Goal: Find contact information: Find contact information

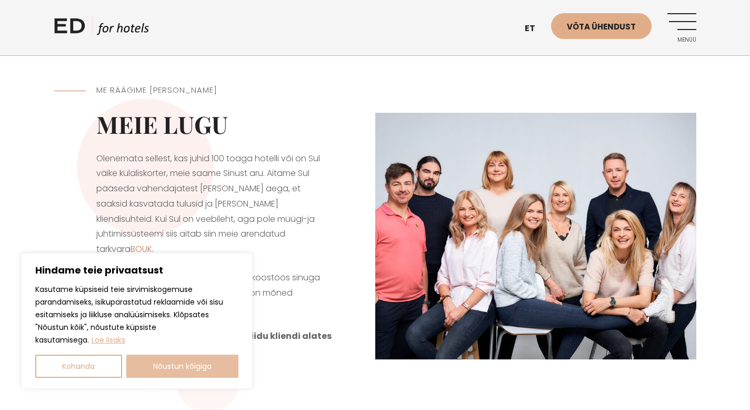
click at [178, 366] on button "Nõustun kõigiga" at bounding box center [182, 365] width 113 height 23
checkbox input "true"
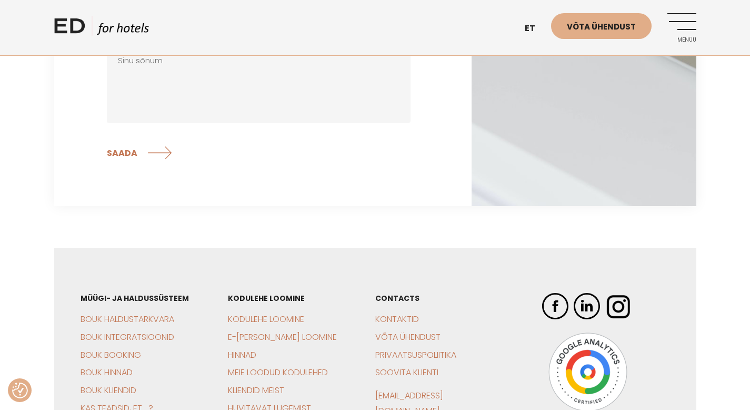
scroll to position [2173, 0]
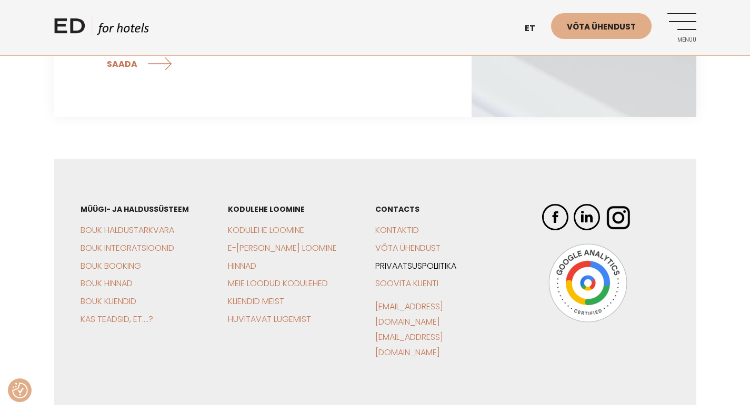
click at [392, 260] on link "Privaatsuspoliitika" at bounding box center [416, 266] width 81 height 12
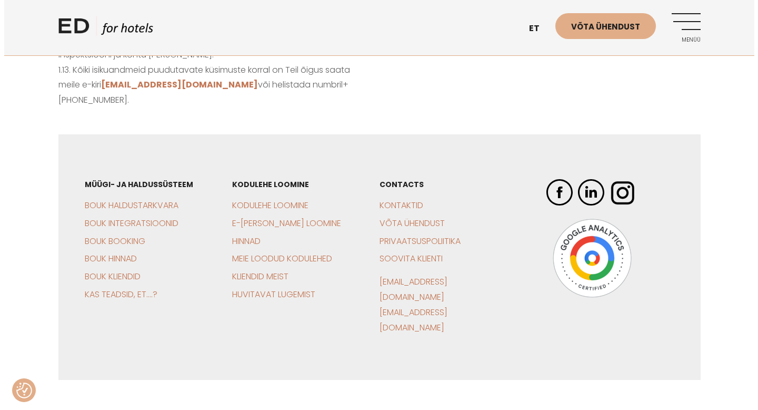
scroll to position [916, 0]
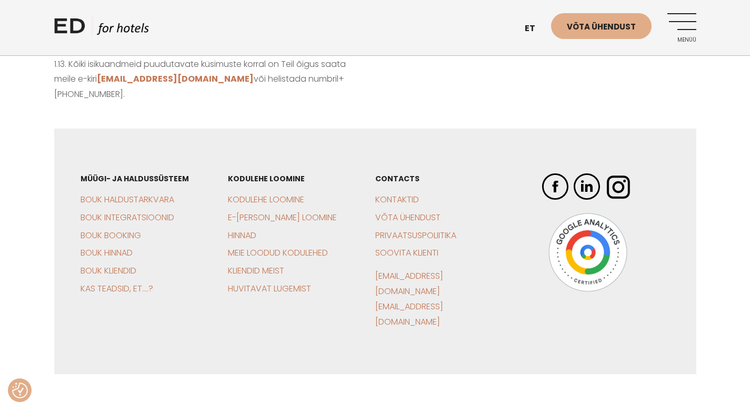
click at [687, 28] on link "Menüü" at bounding box center [682, 27] width 29 height 29
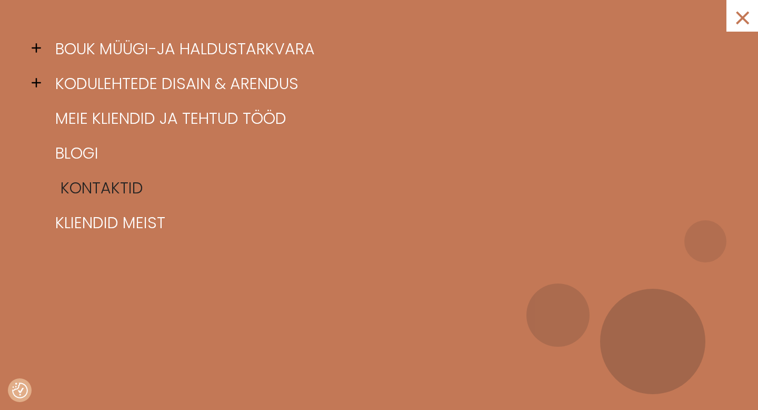
click at [93, 192] on link "Kontaktid" at bounding box center [392, 188] width 679 height 35
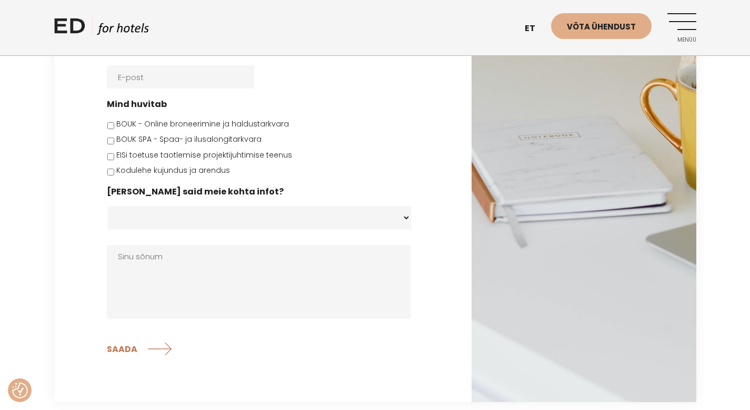
scroll to position [2173, 0]
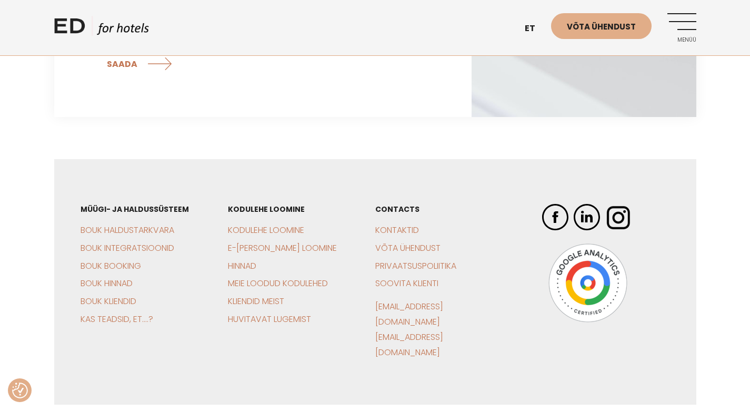
click at [491, 277] on div "CONTACTS Kontaktid Võta ühendust Privaatsuspoliitika Soovita klienti sales@edho…" at bounding box center [449, 281] width 147 height 193
copy div "[EMAIL_ADDRESS][DOMAIN_NAME]"
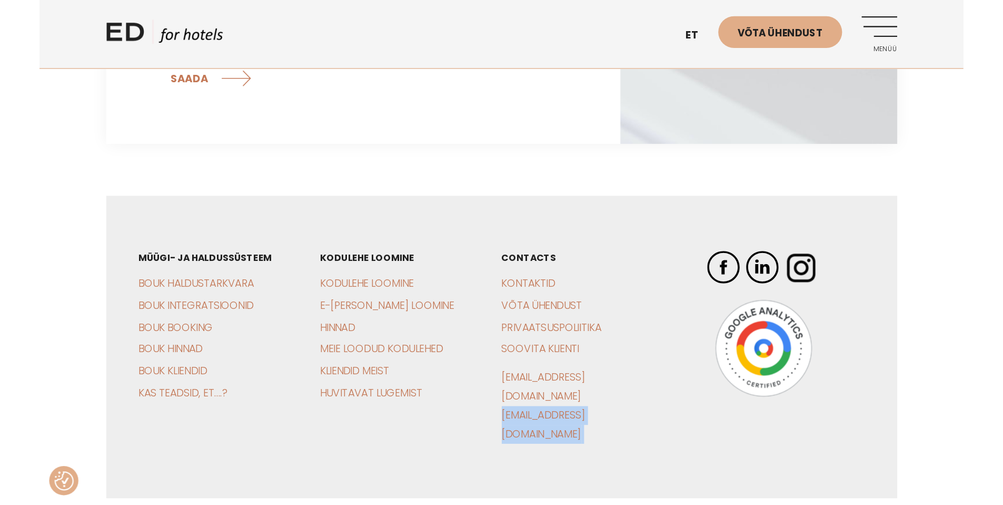
scroll to position [2089, 0]
